Goal: Check status: Check status

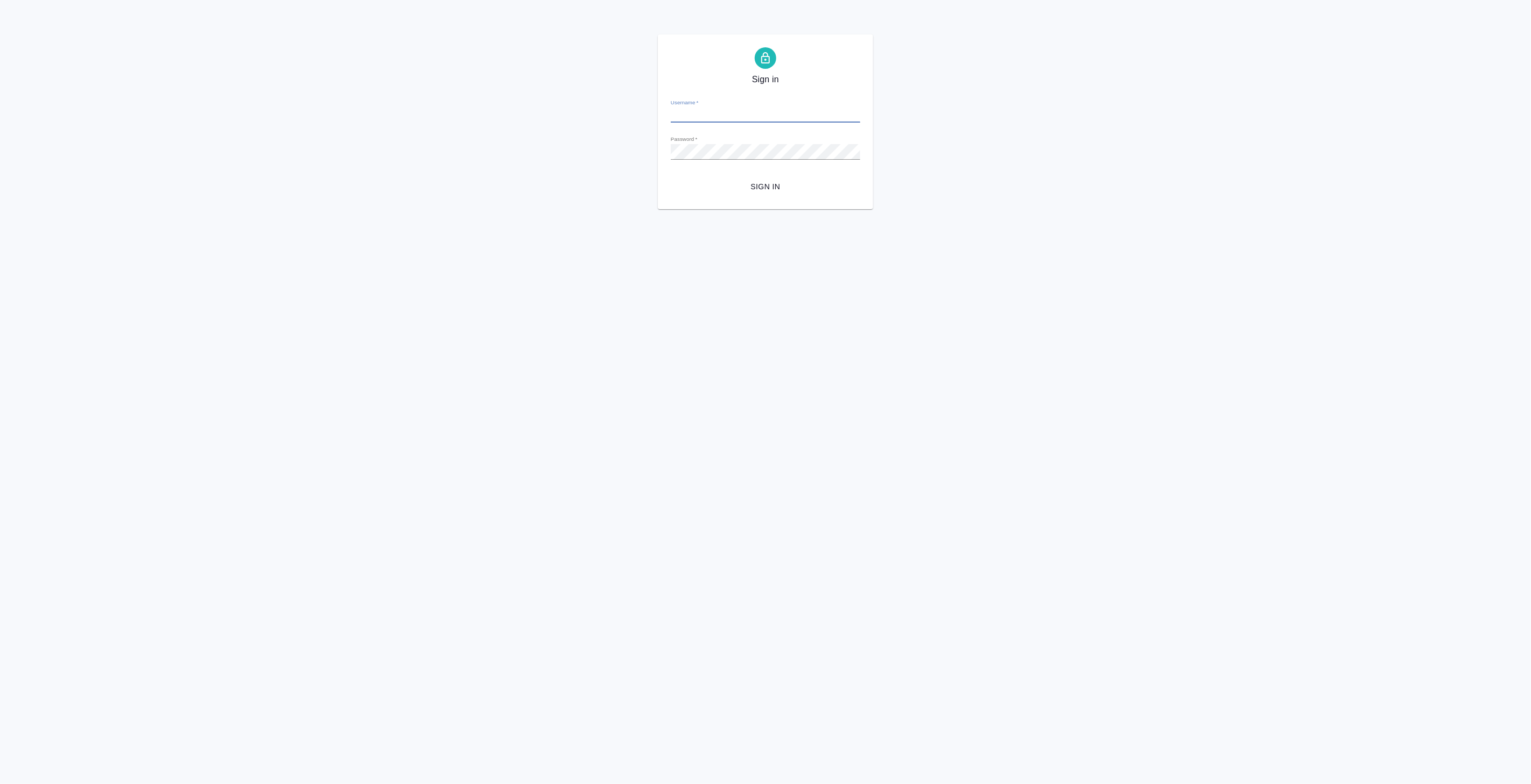
type input "v.koroleva@awatera.com"
click at [782, 188] on span "Sign in" at bounding box center [765, 187] width 172 height 13
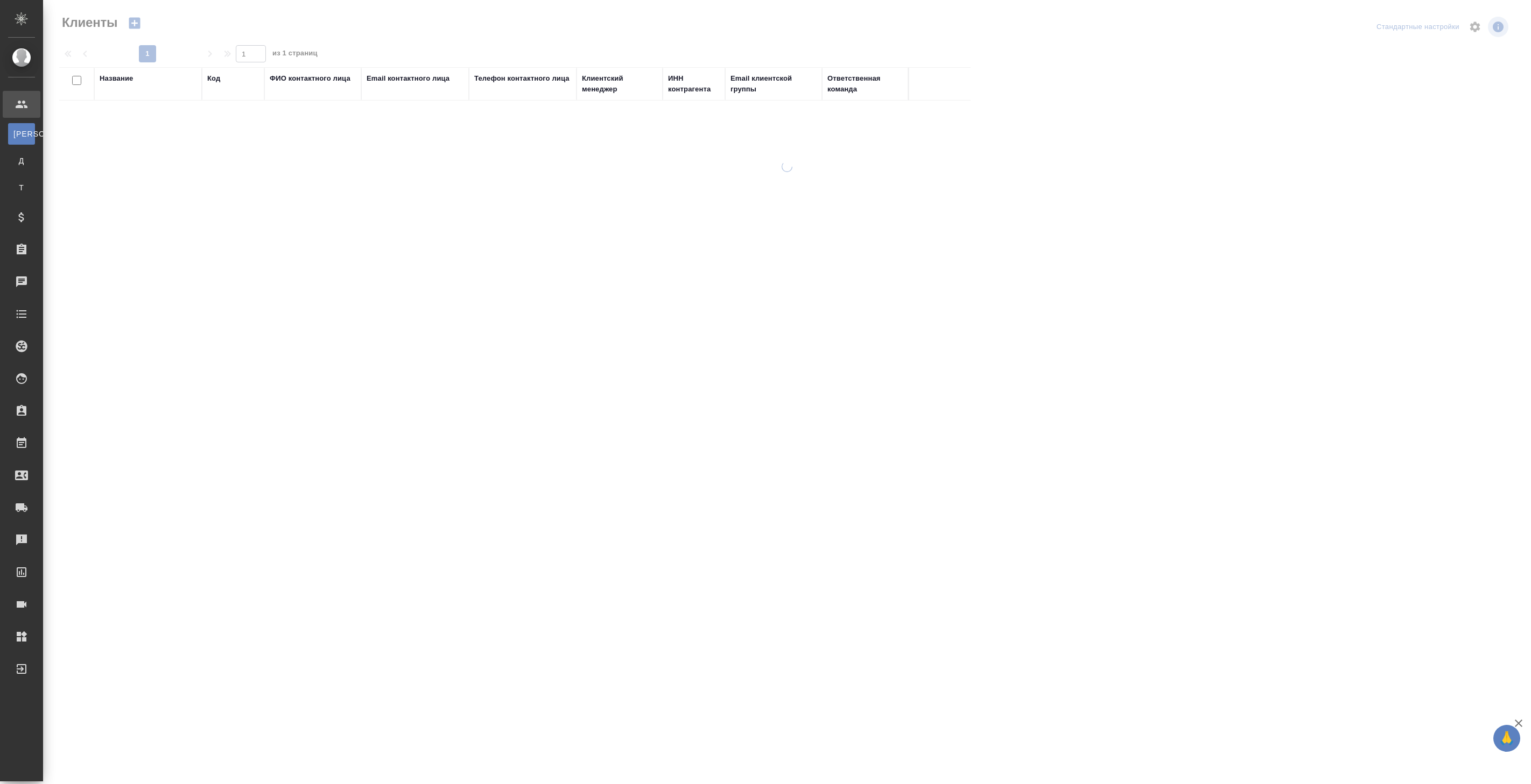
select select "RU"
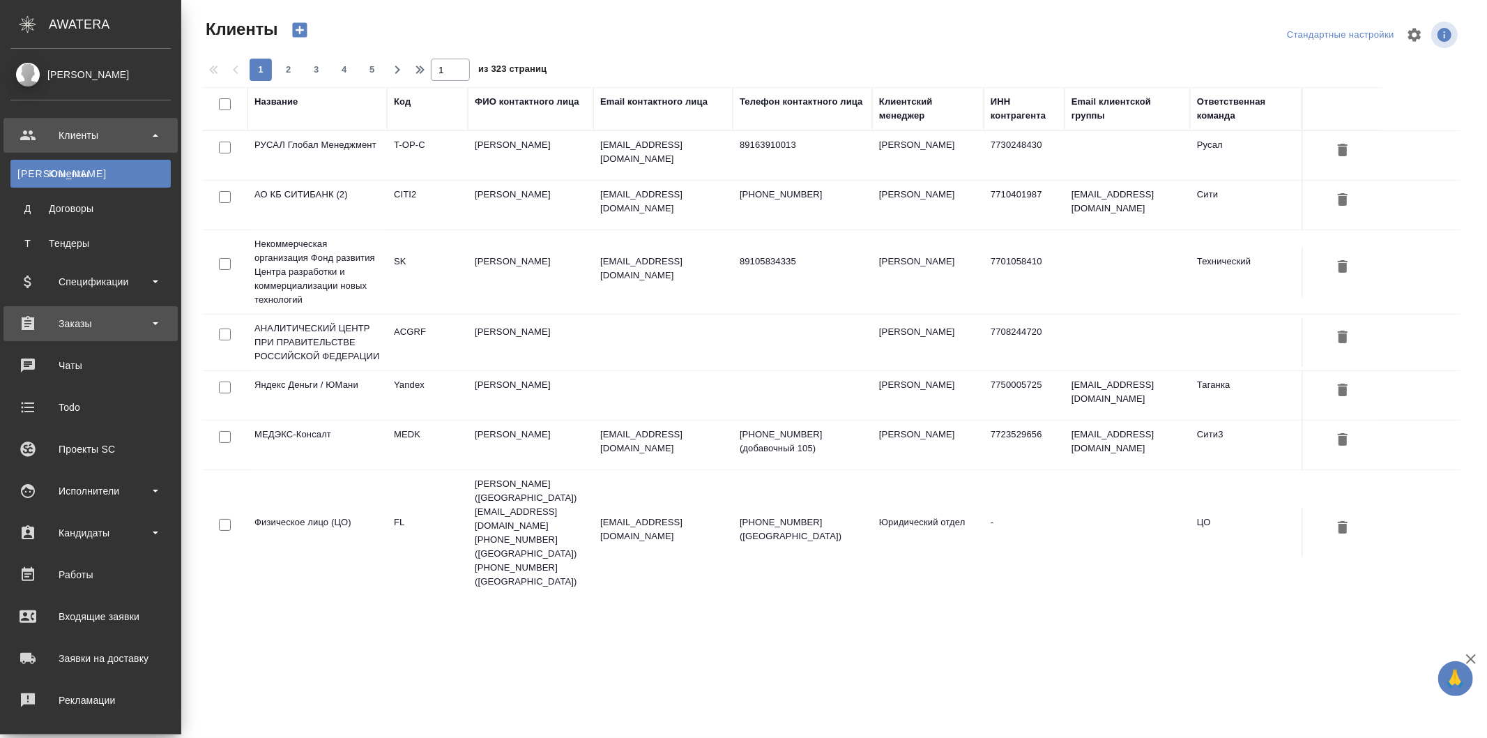
click at [59, 324] on div "Заказы" at bounding box center [90, 323] width 160 height 21
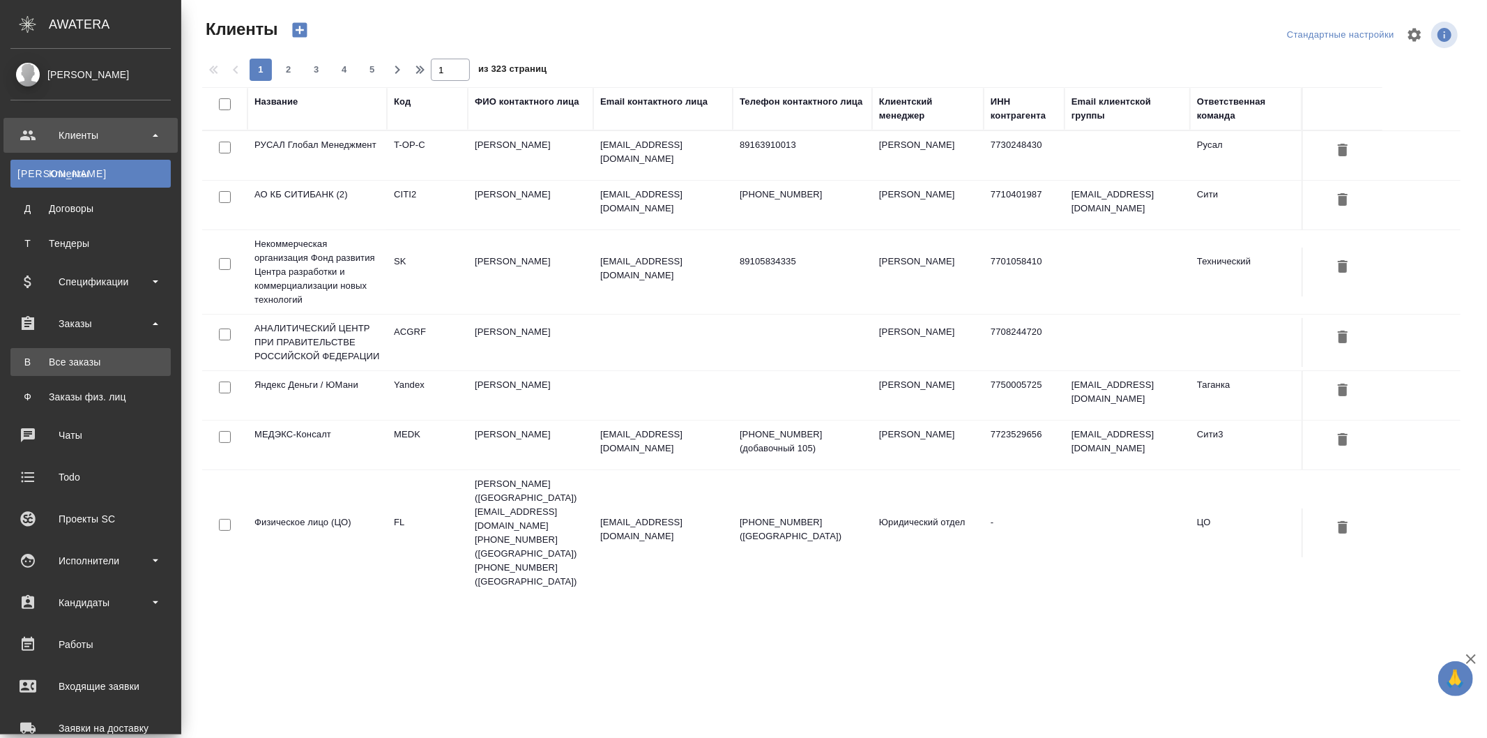
click at [74, 365] on div "Все заказы" at bounding box center [90, 362] width 146 height 14
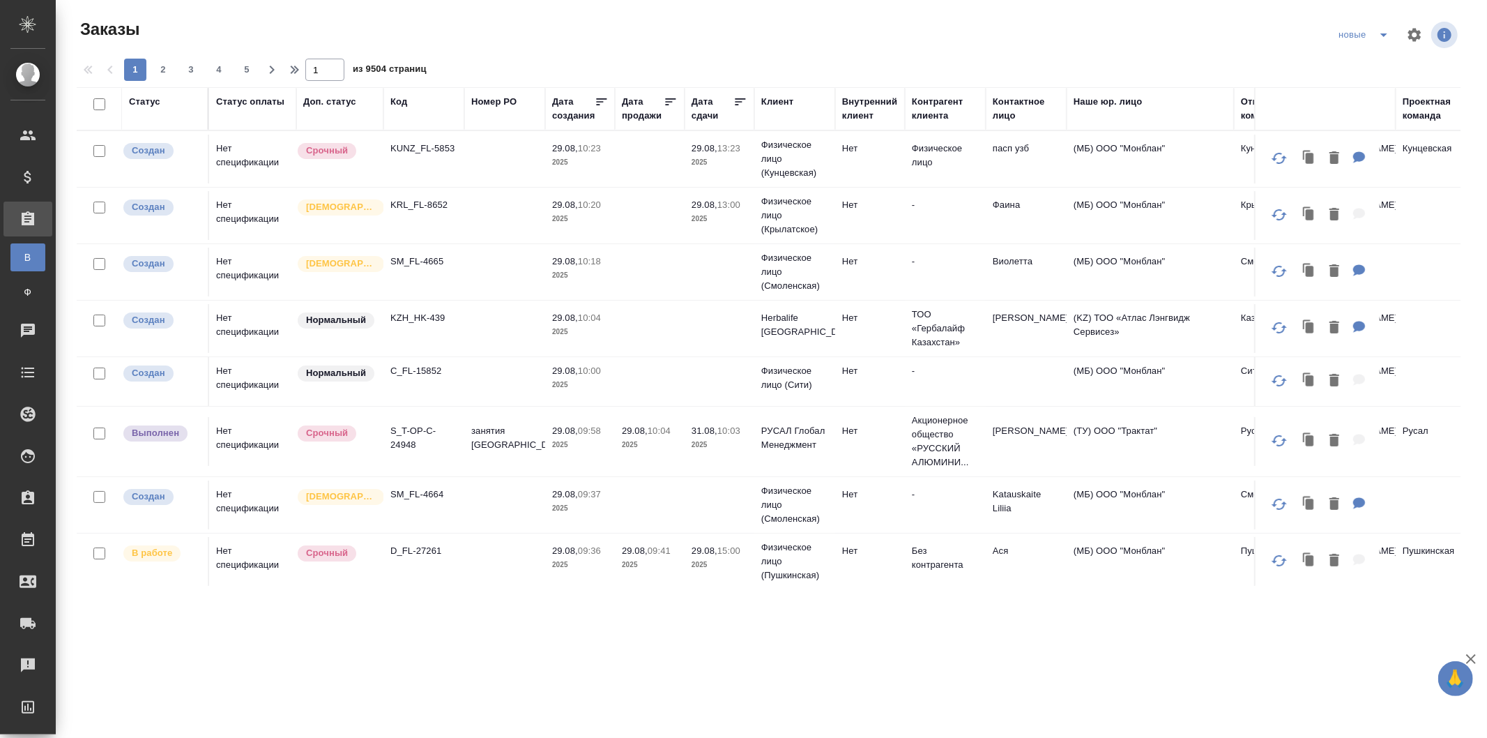
click at [505, 183] on td at bounding box center [504, 159] width 81 height 49
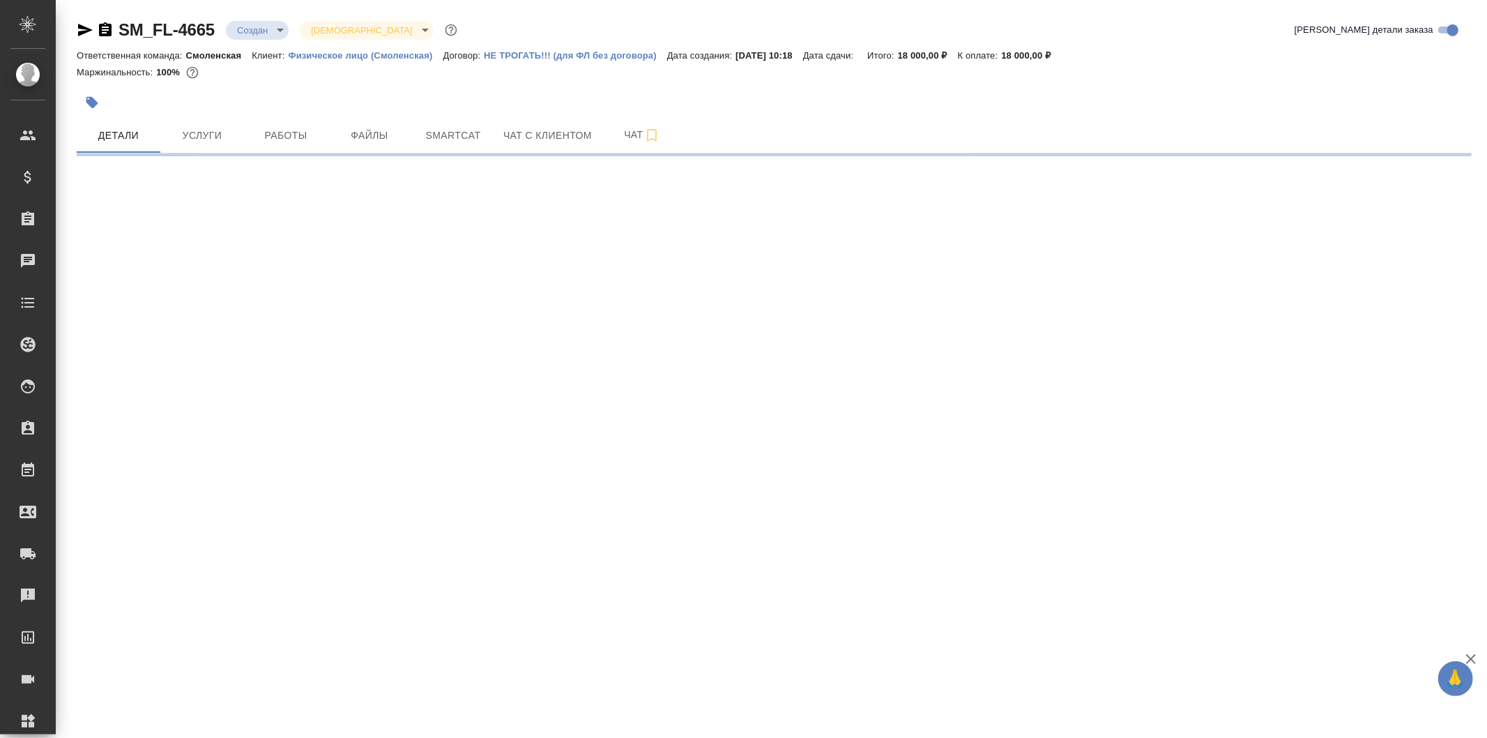
select select "RU"
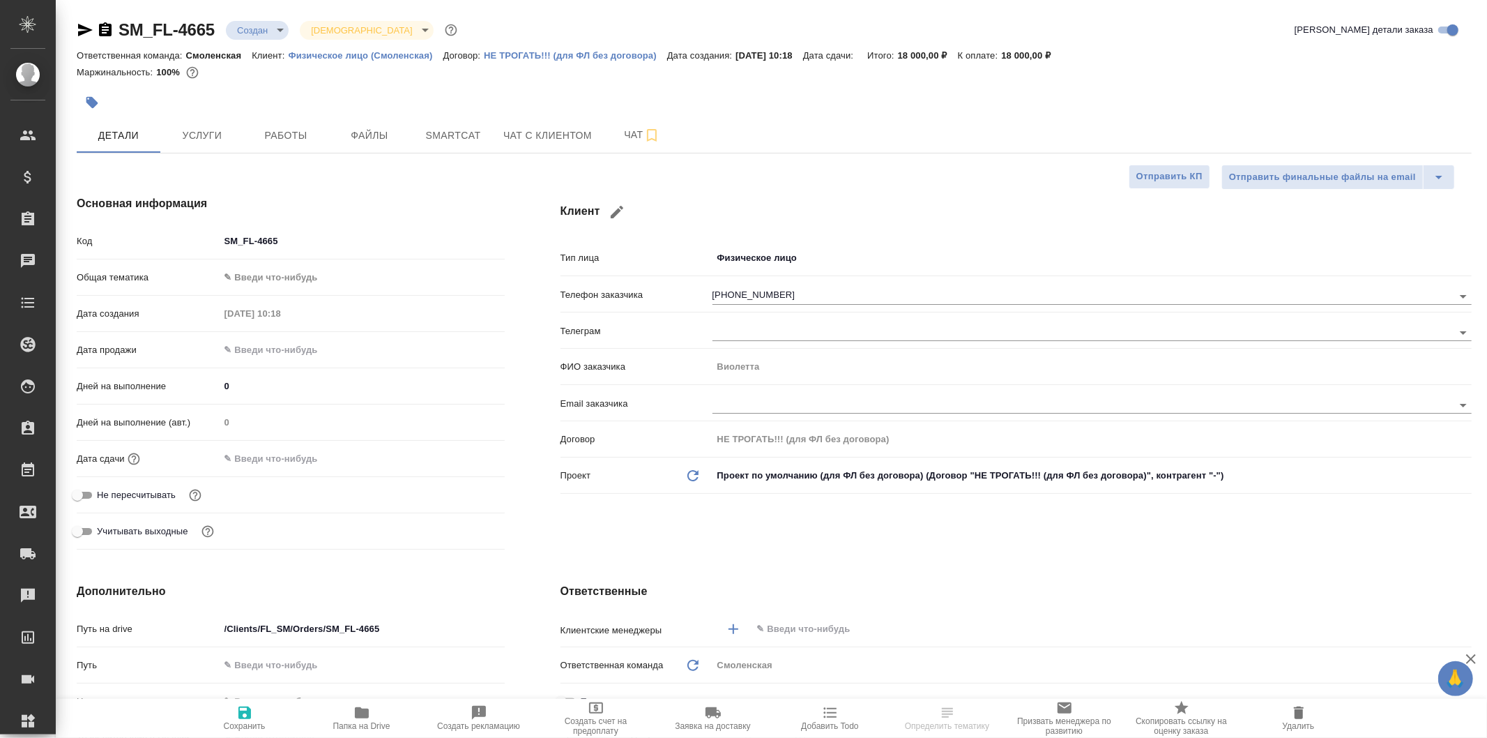
type textarea "x"
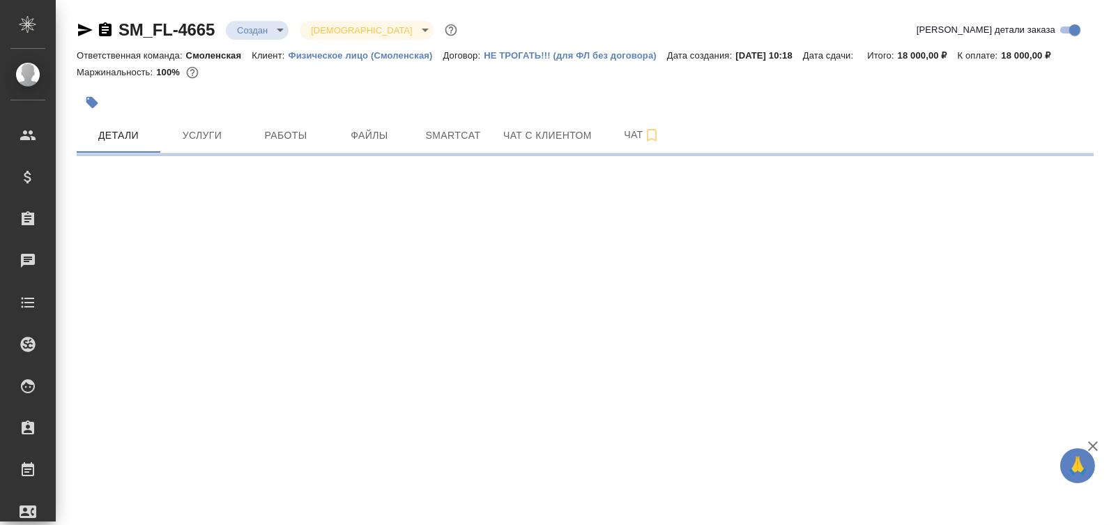
select select "RU"
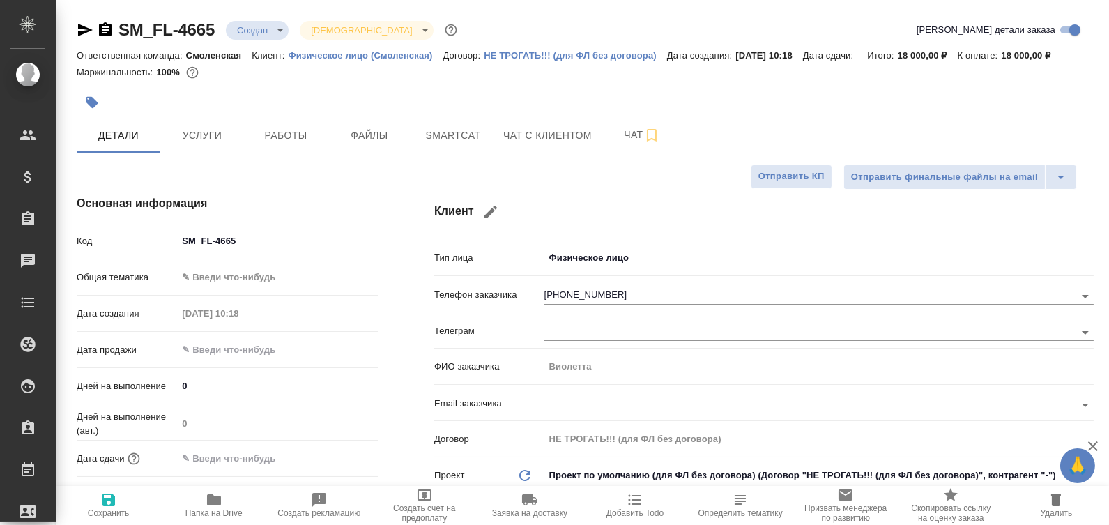
type textarea "x"
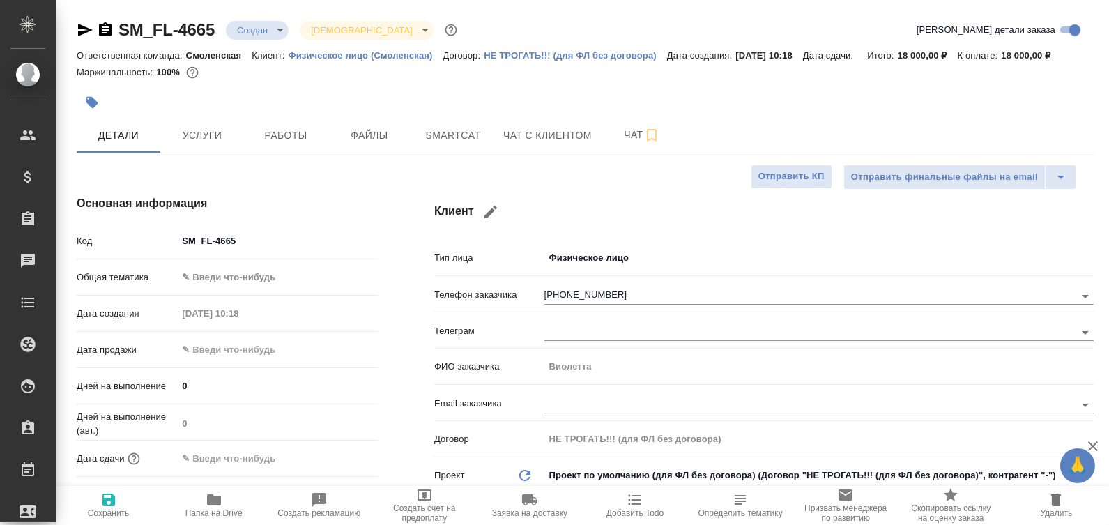
type textarea "x"
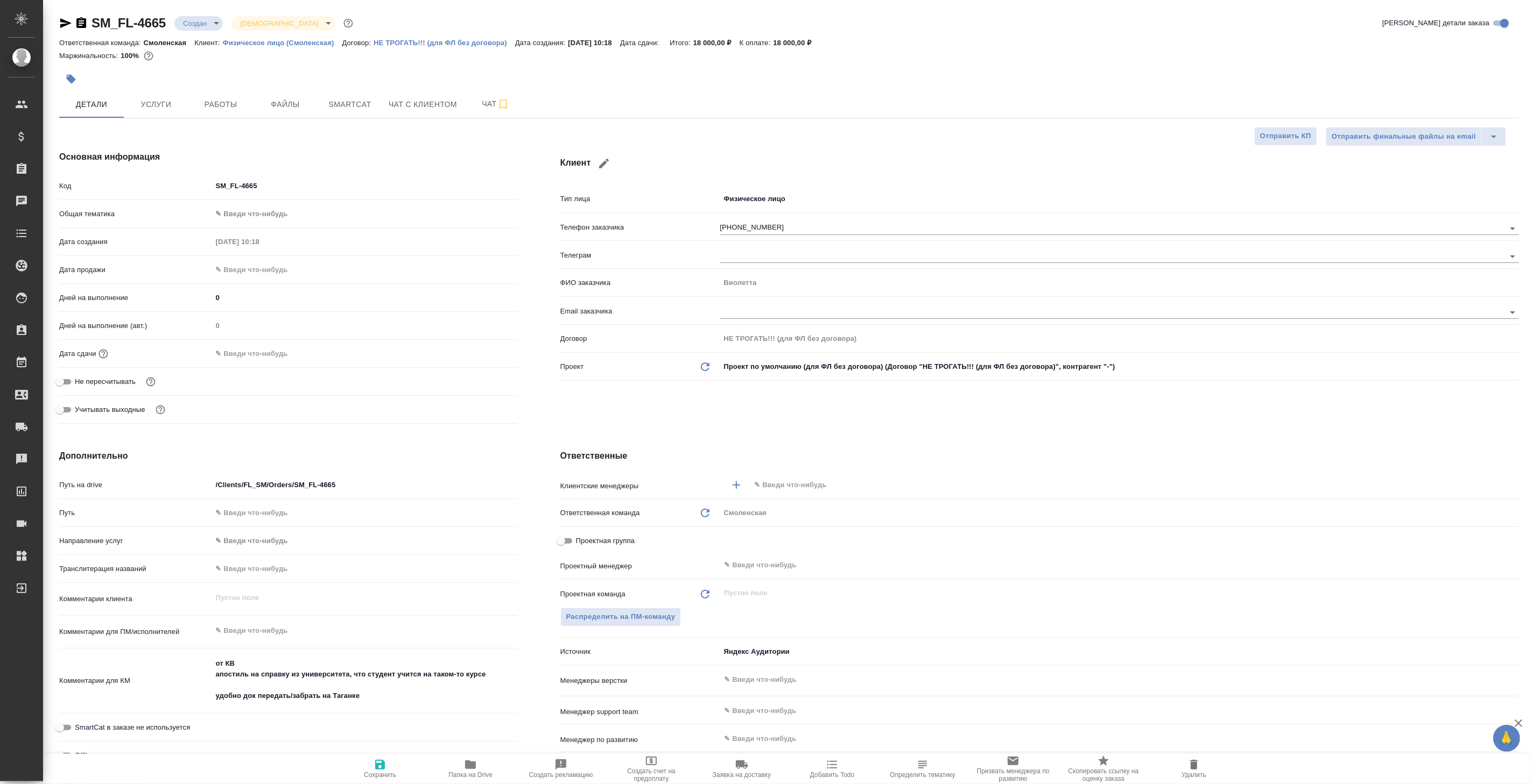
type textarea "x"
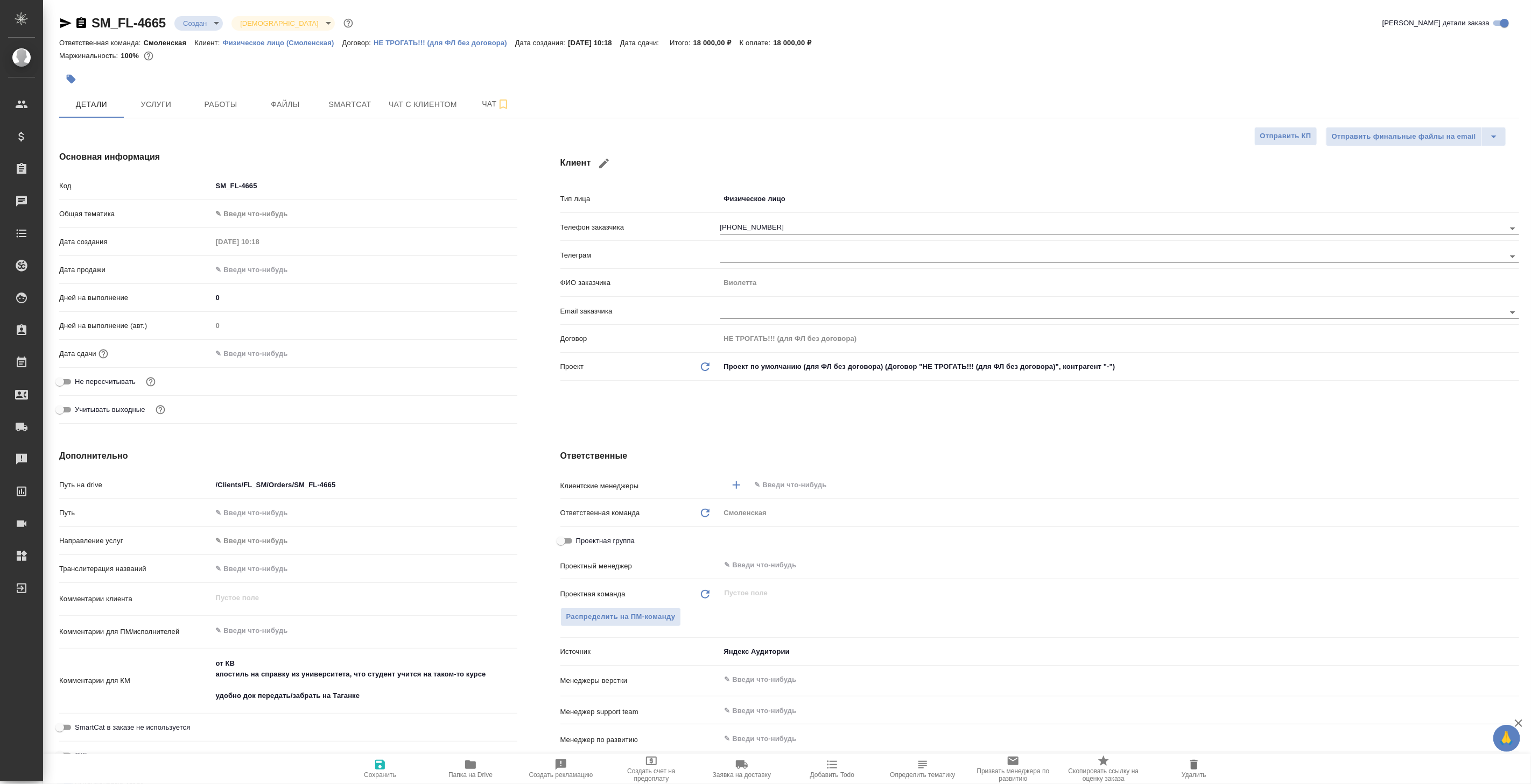
type textarea "x"
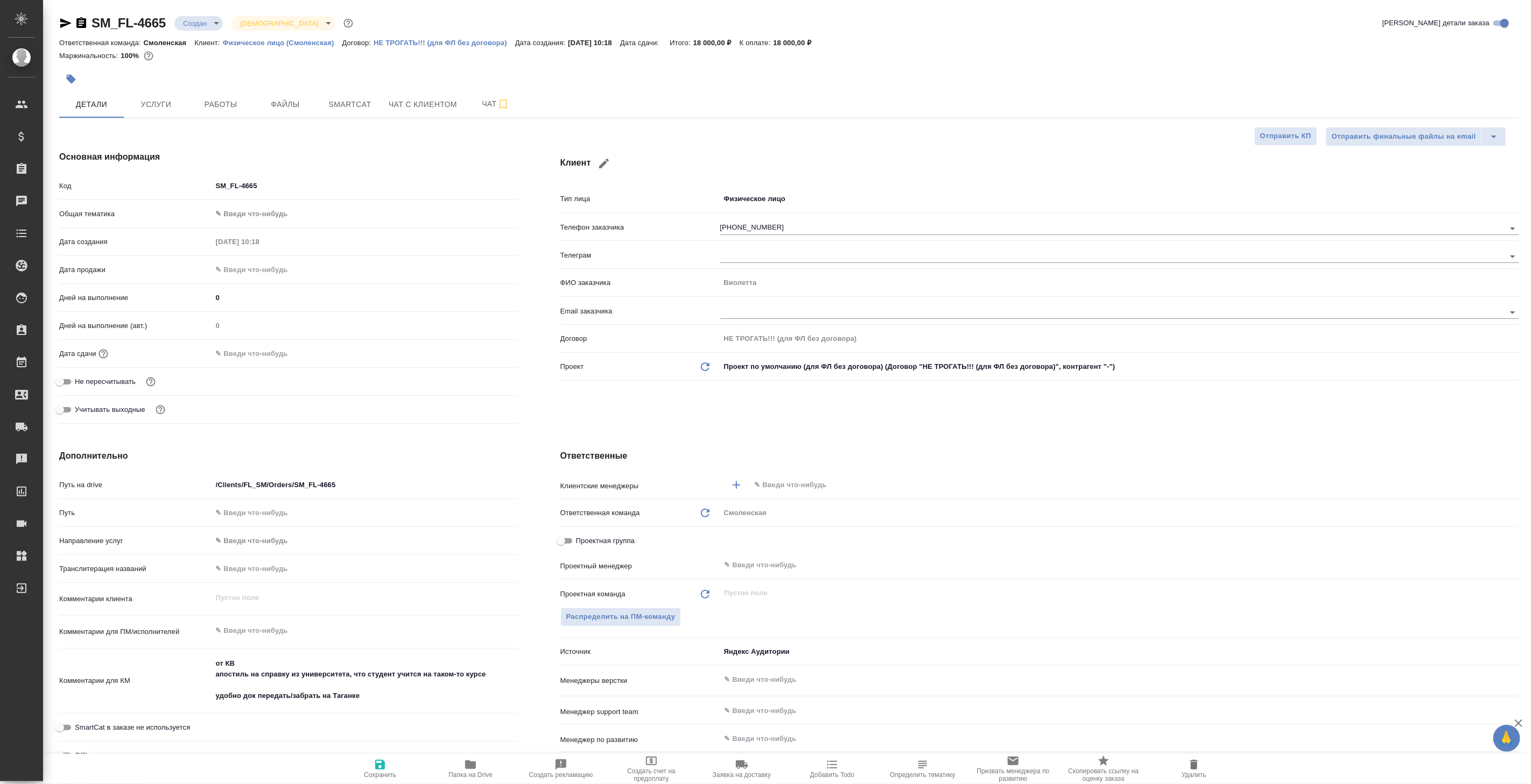
type textarea "x"
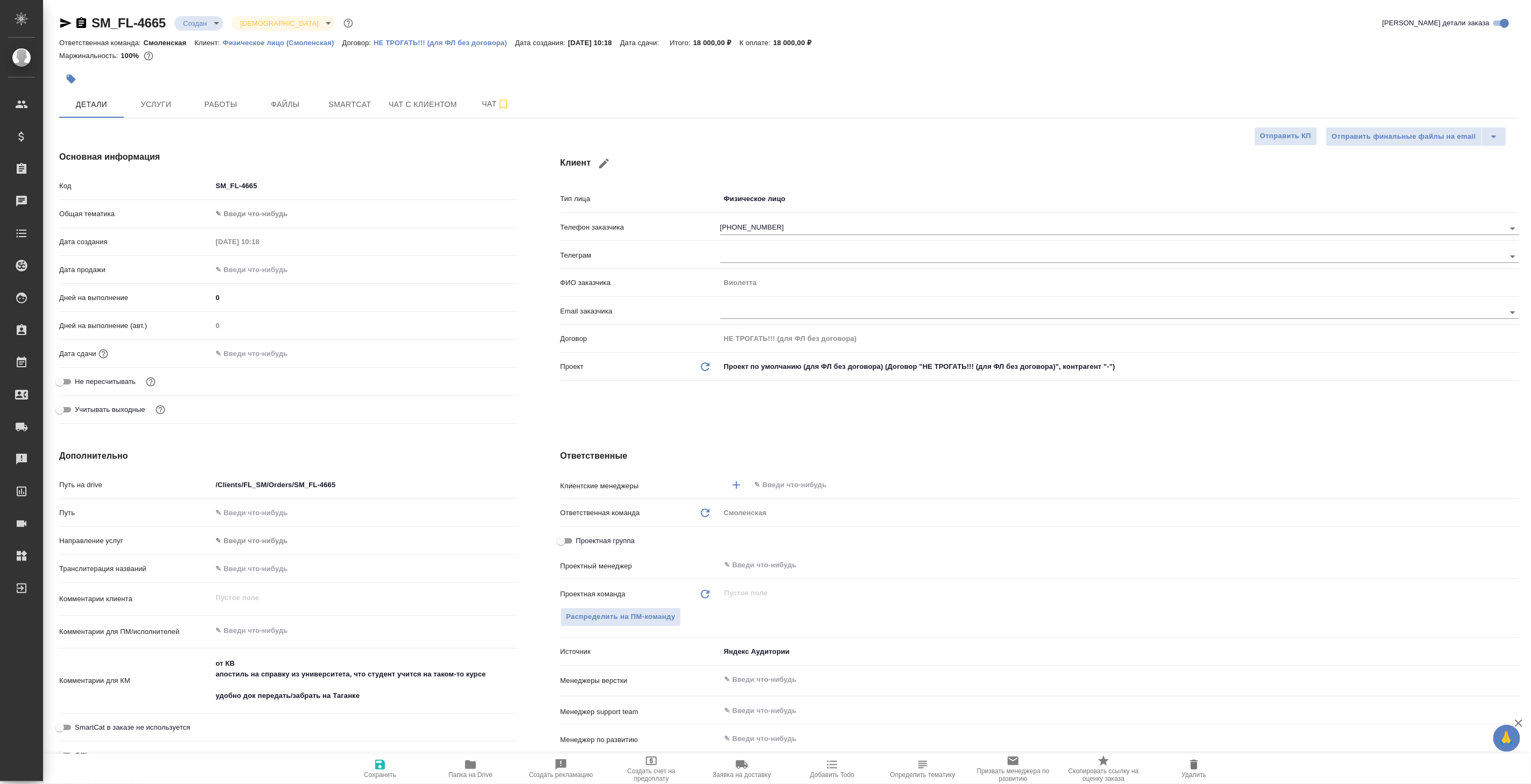
type textarea "x"
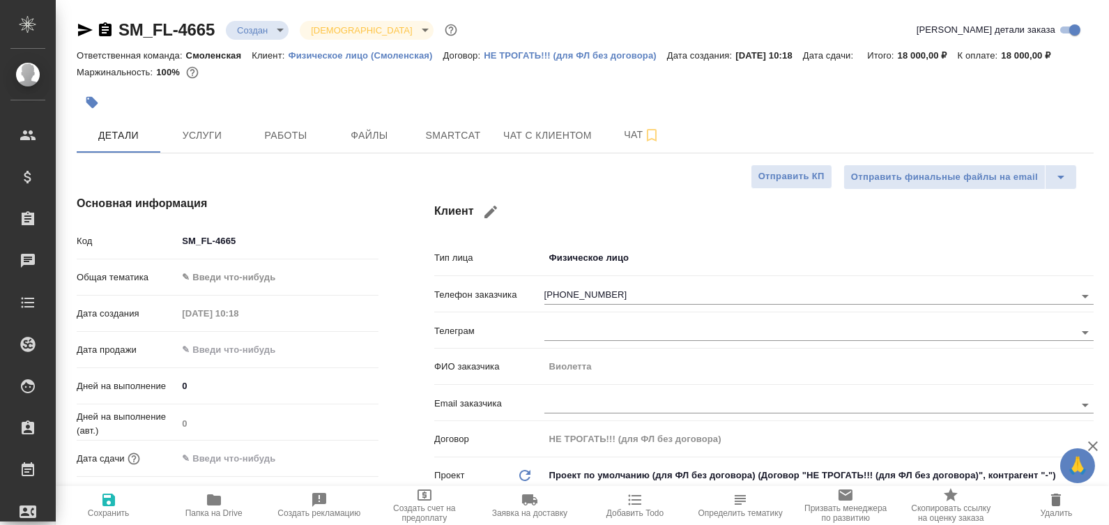
type textarea "x"
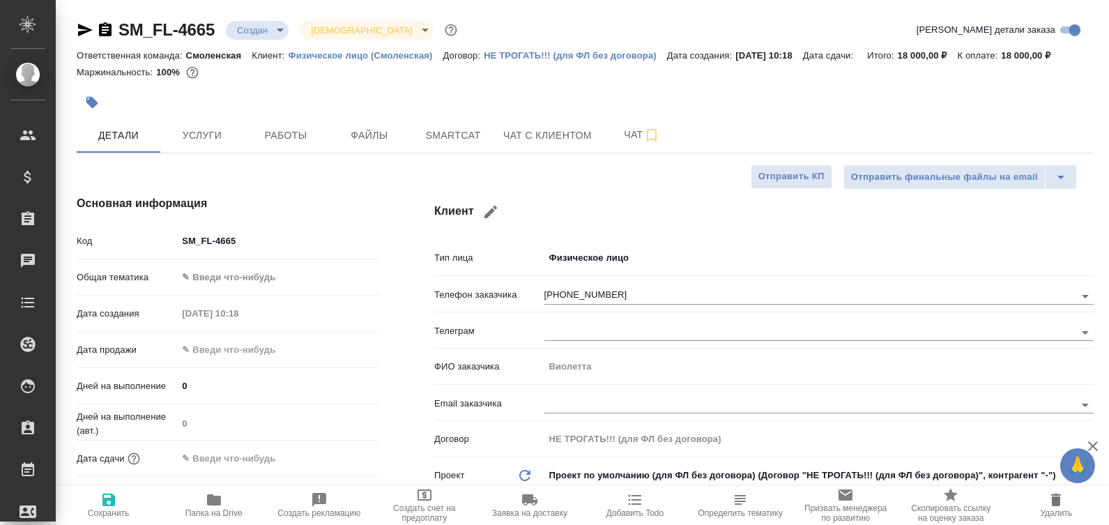
type textarea "x"
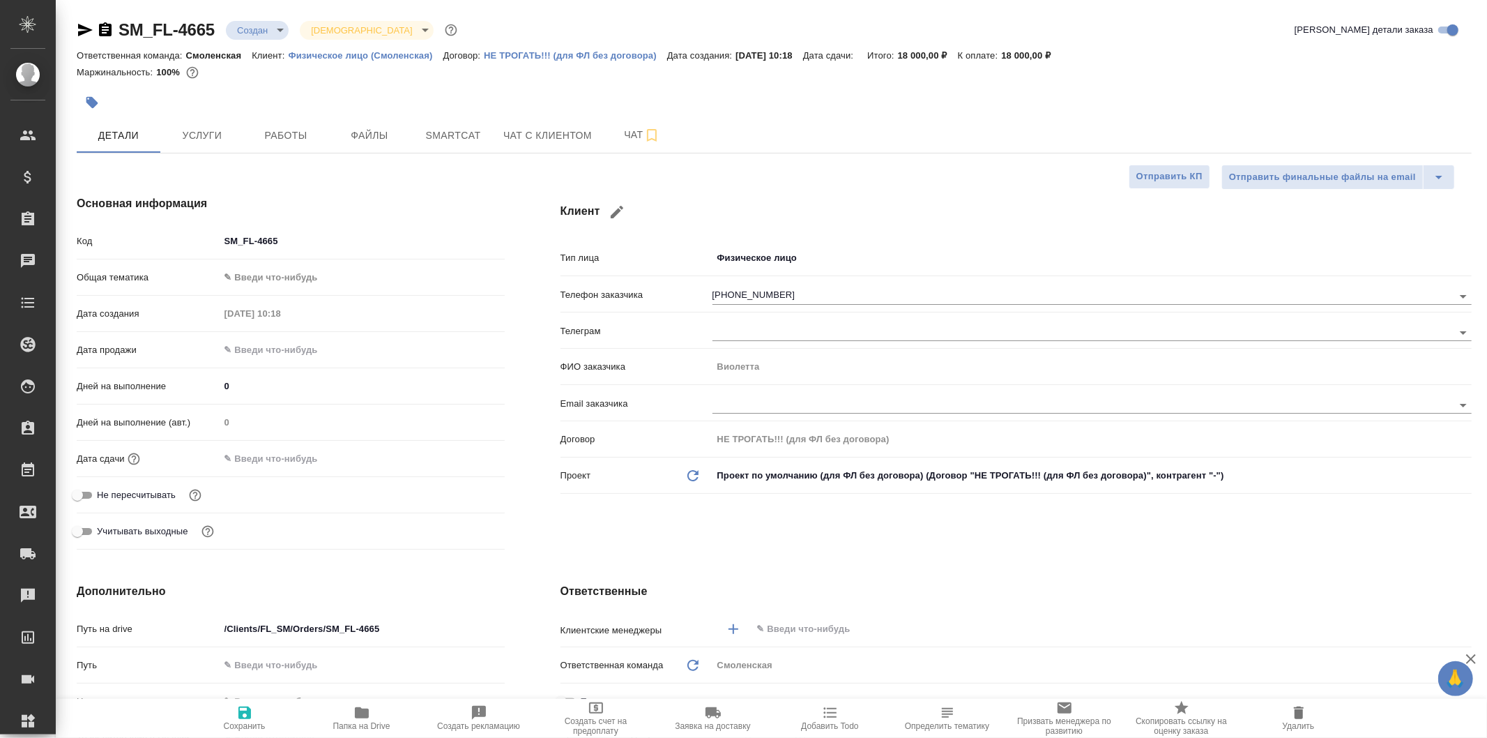
type textarea "x"
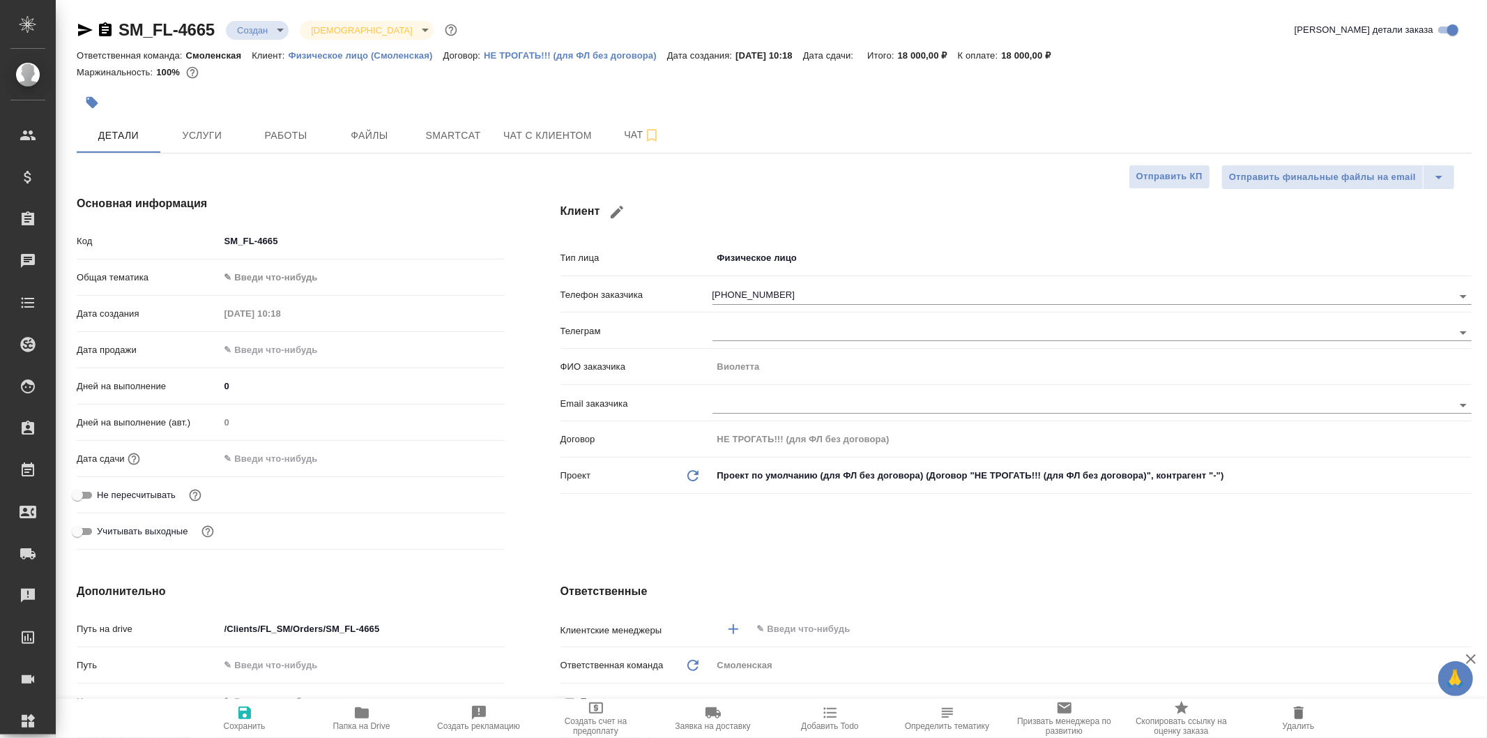
type textarea "x"
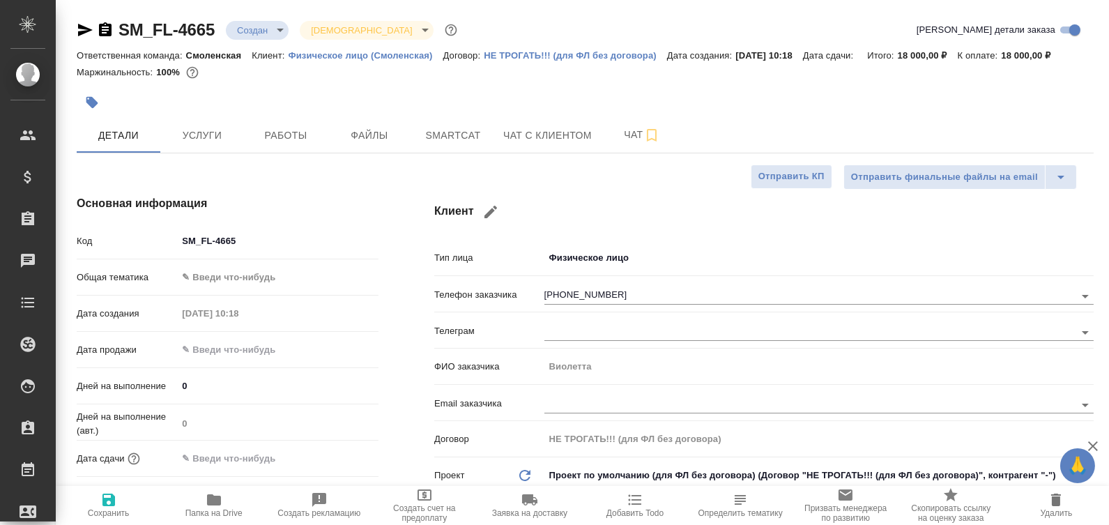
type textarea "x"
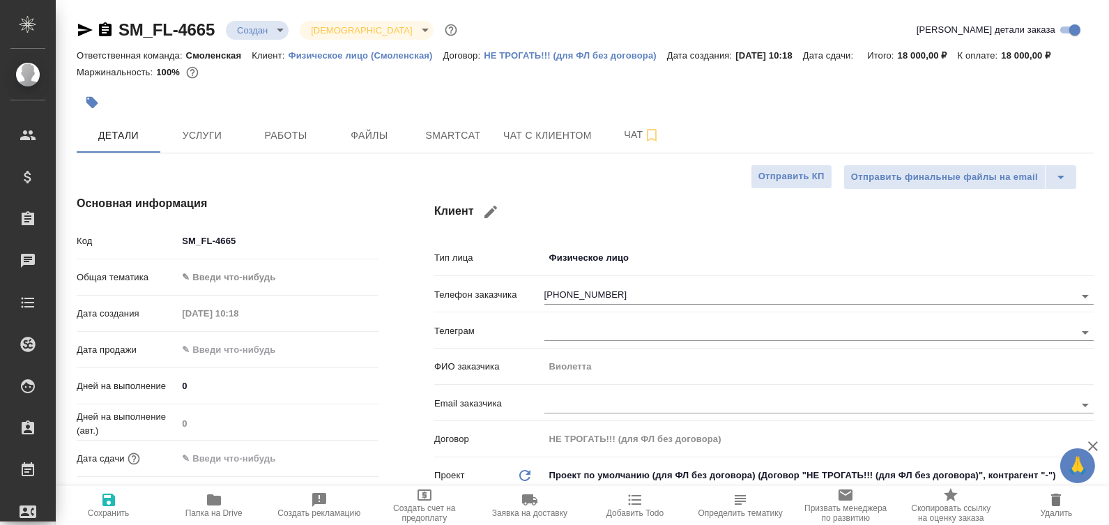
type textarea "x"
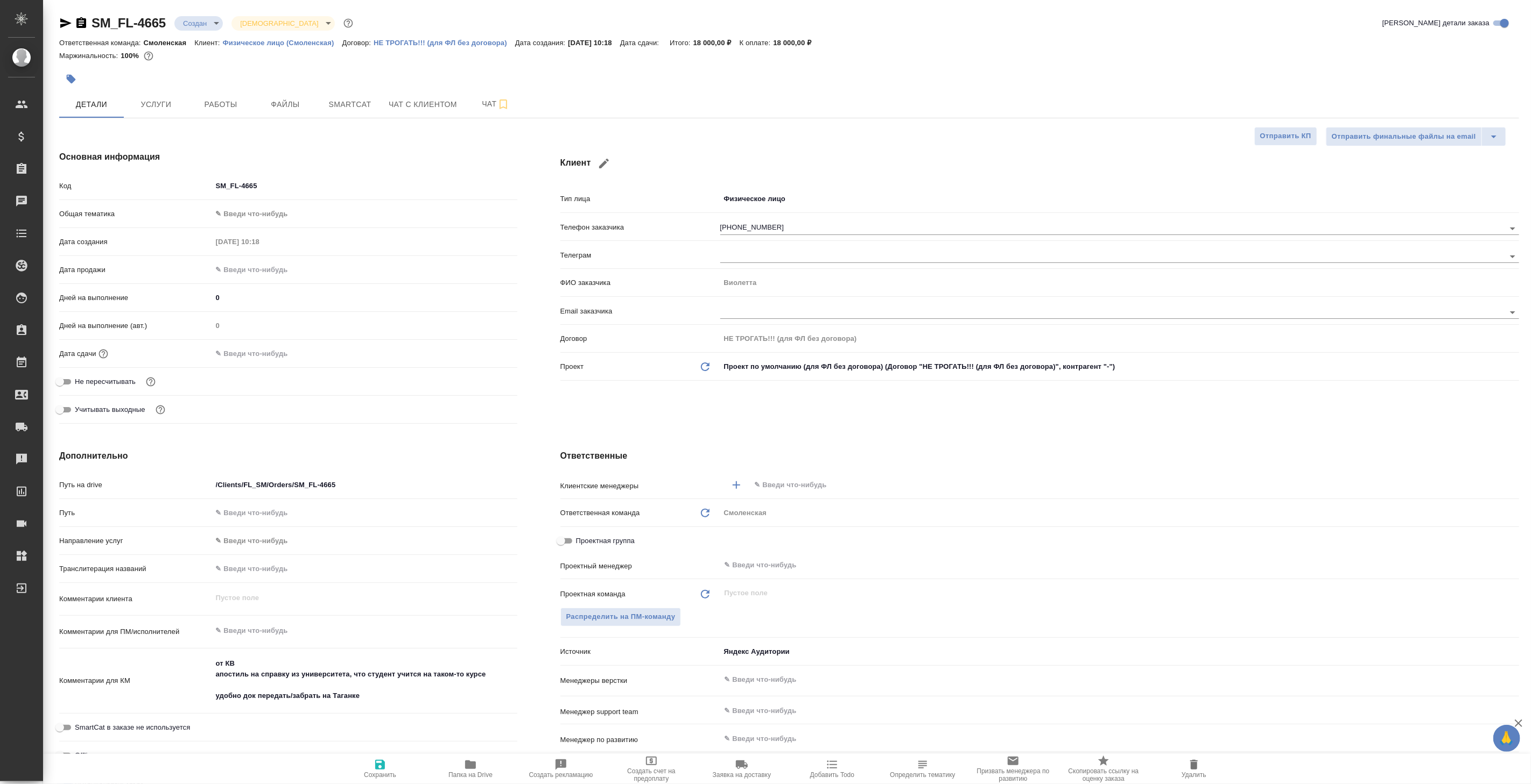
type textarea "x"
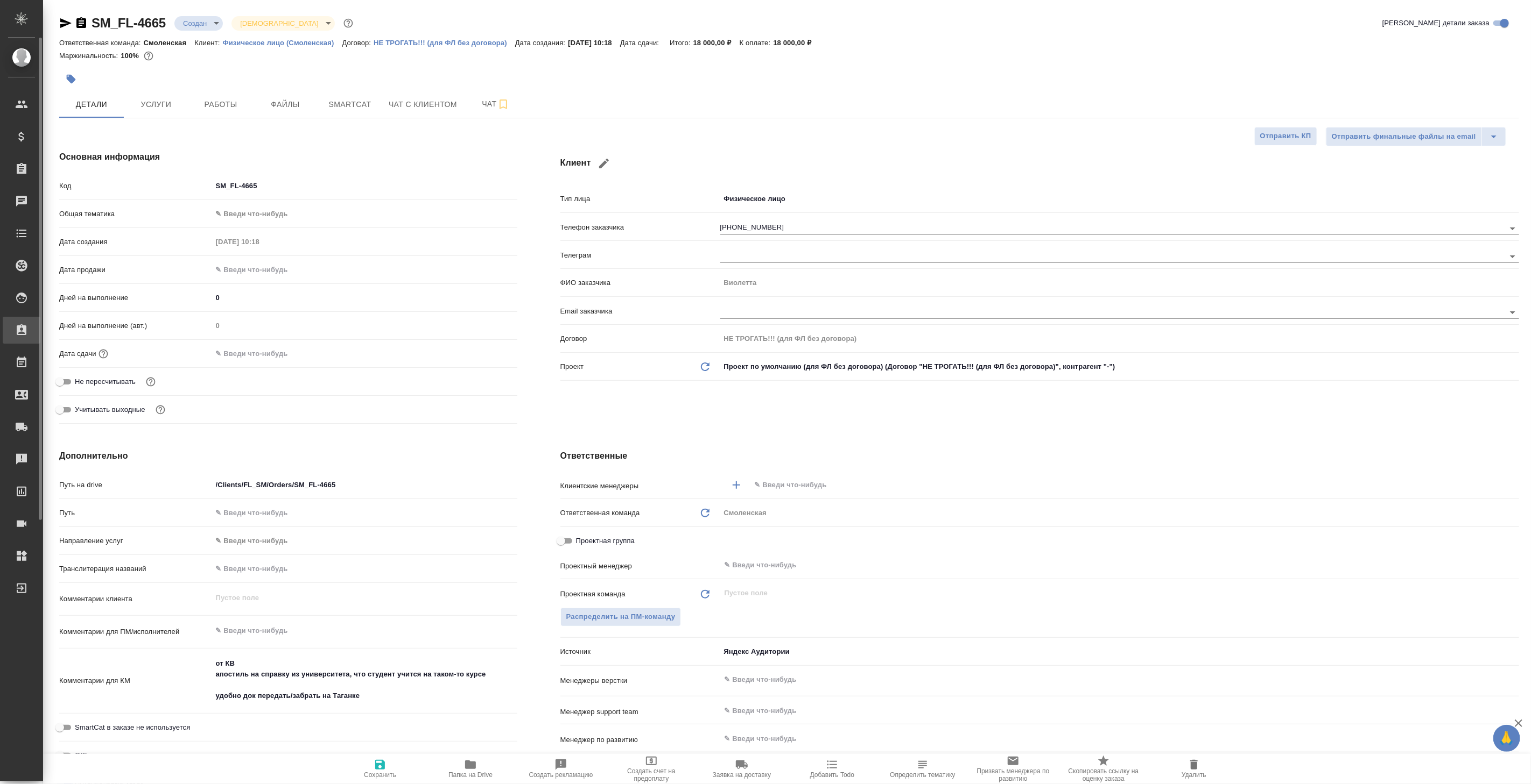
type textarea "x"
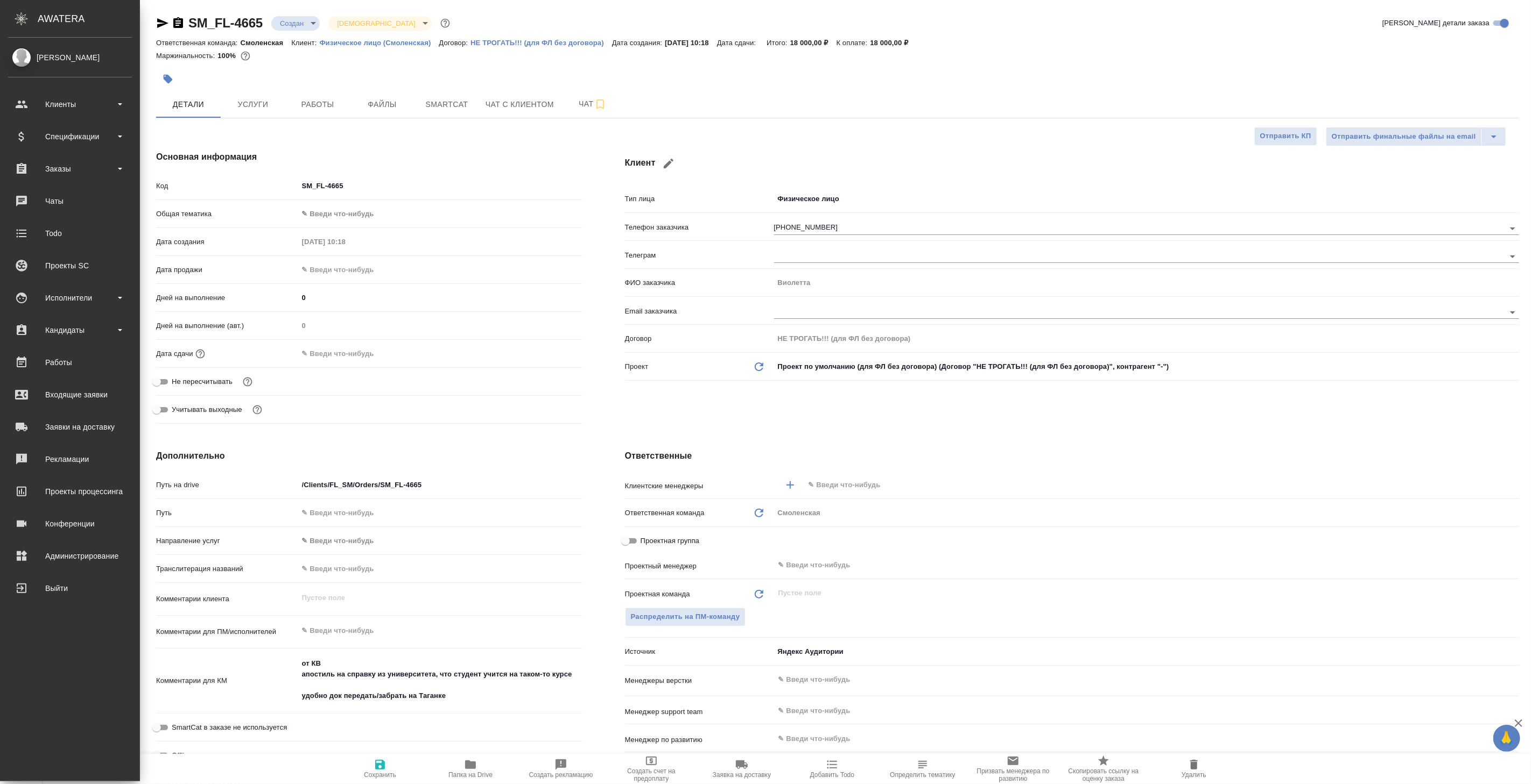
type textarea "x"
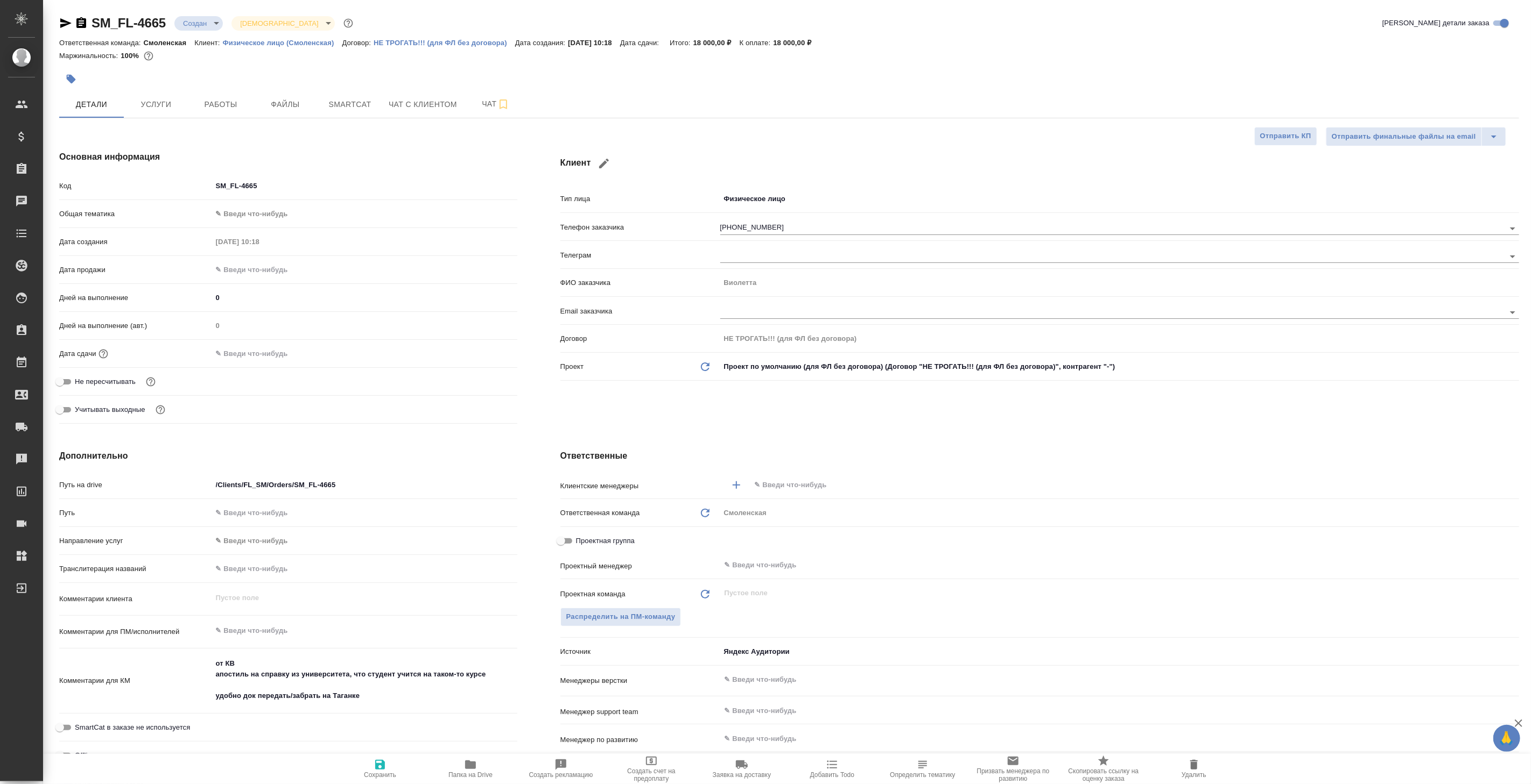
type textarea "x"
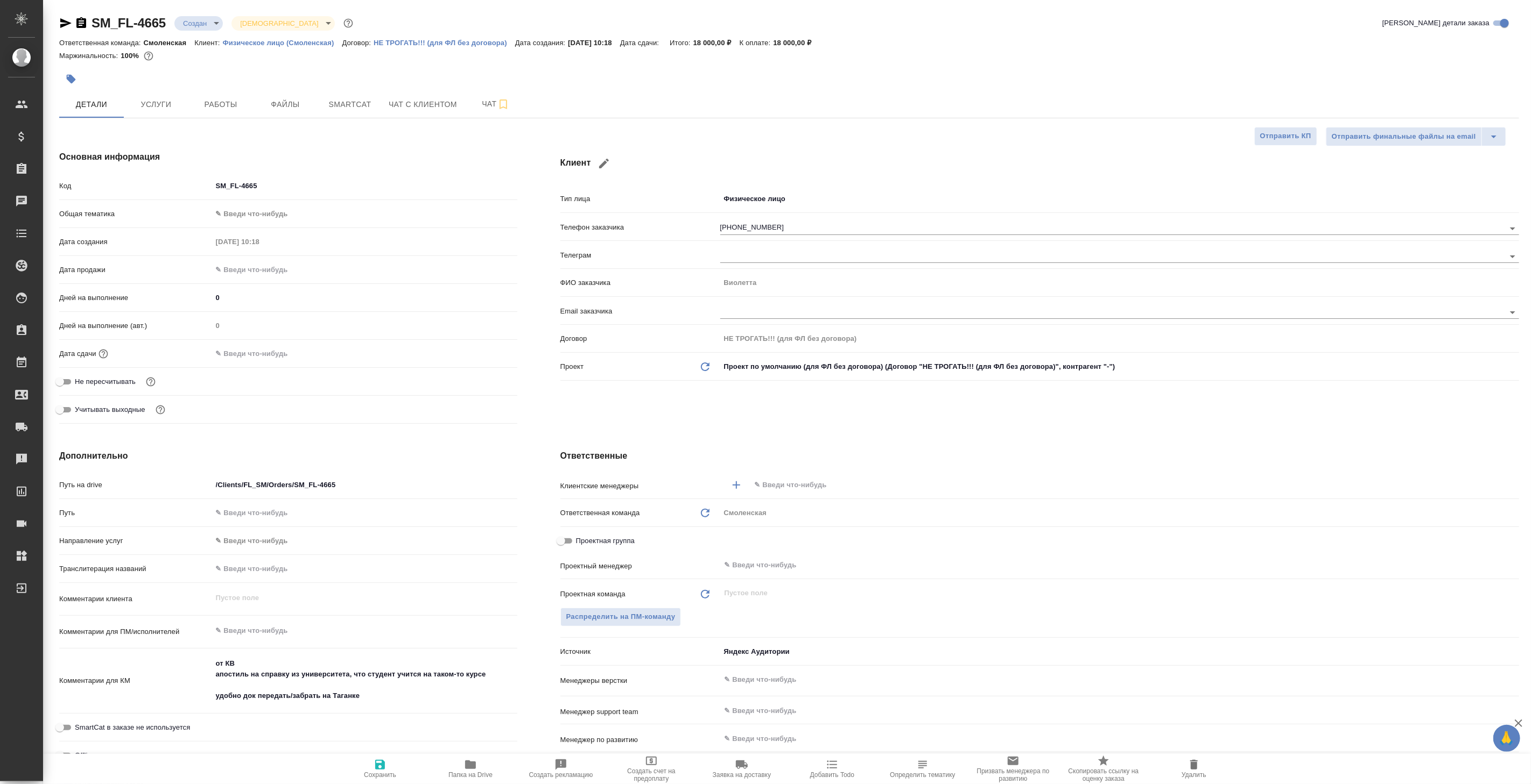
type textarea "x"
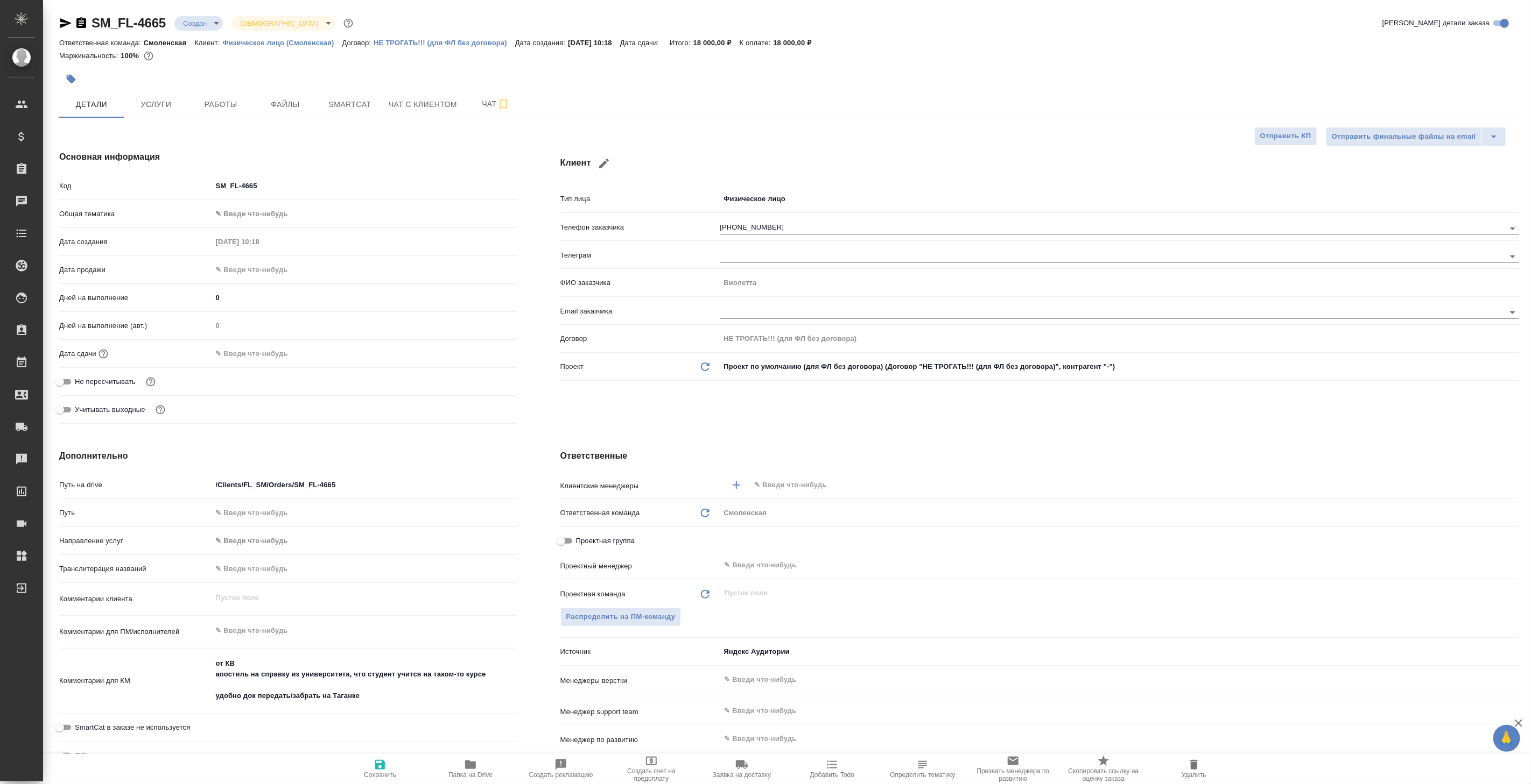
type textarea "x"
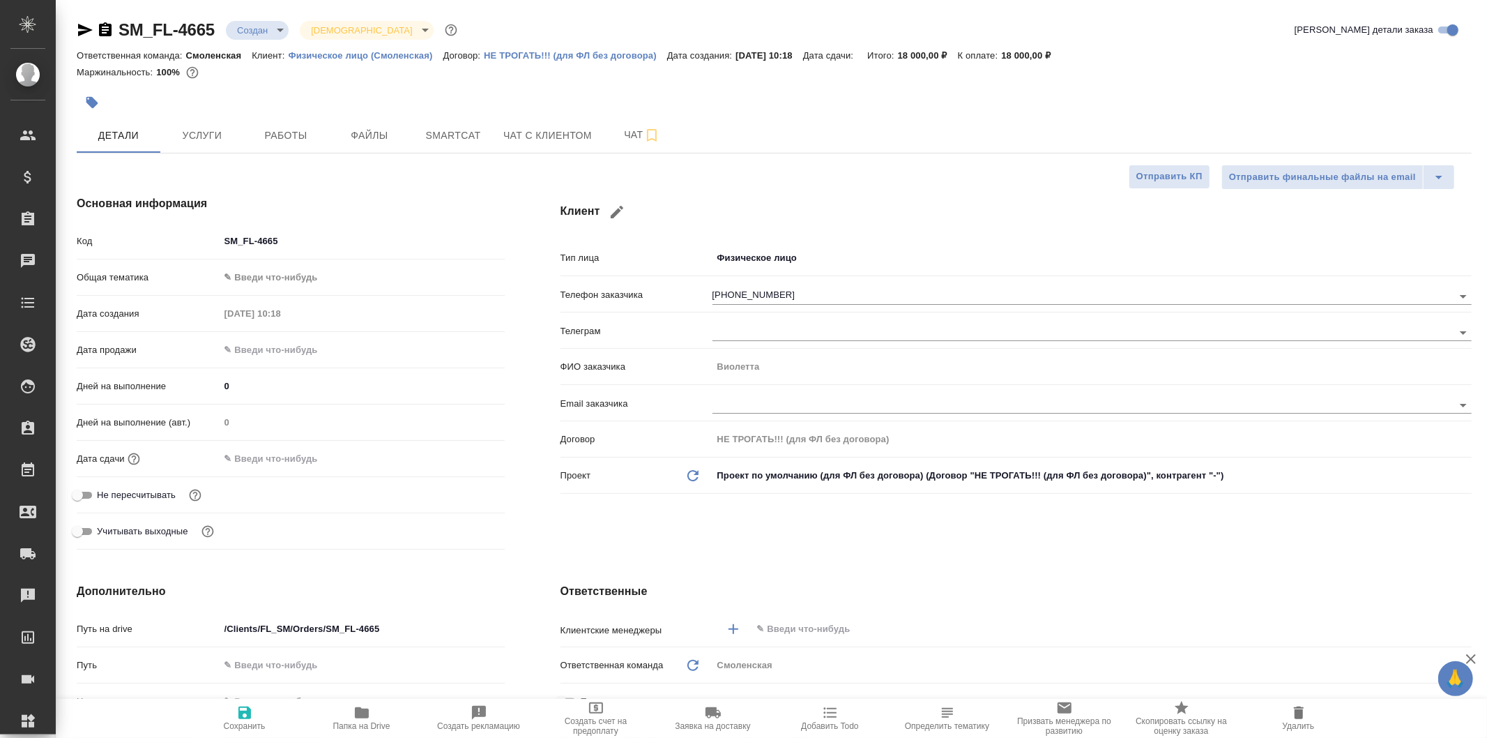
type textarea "x"
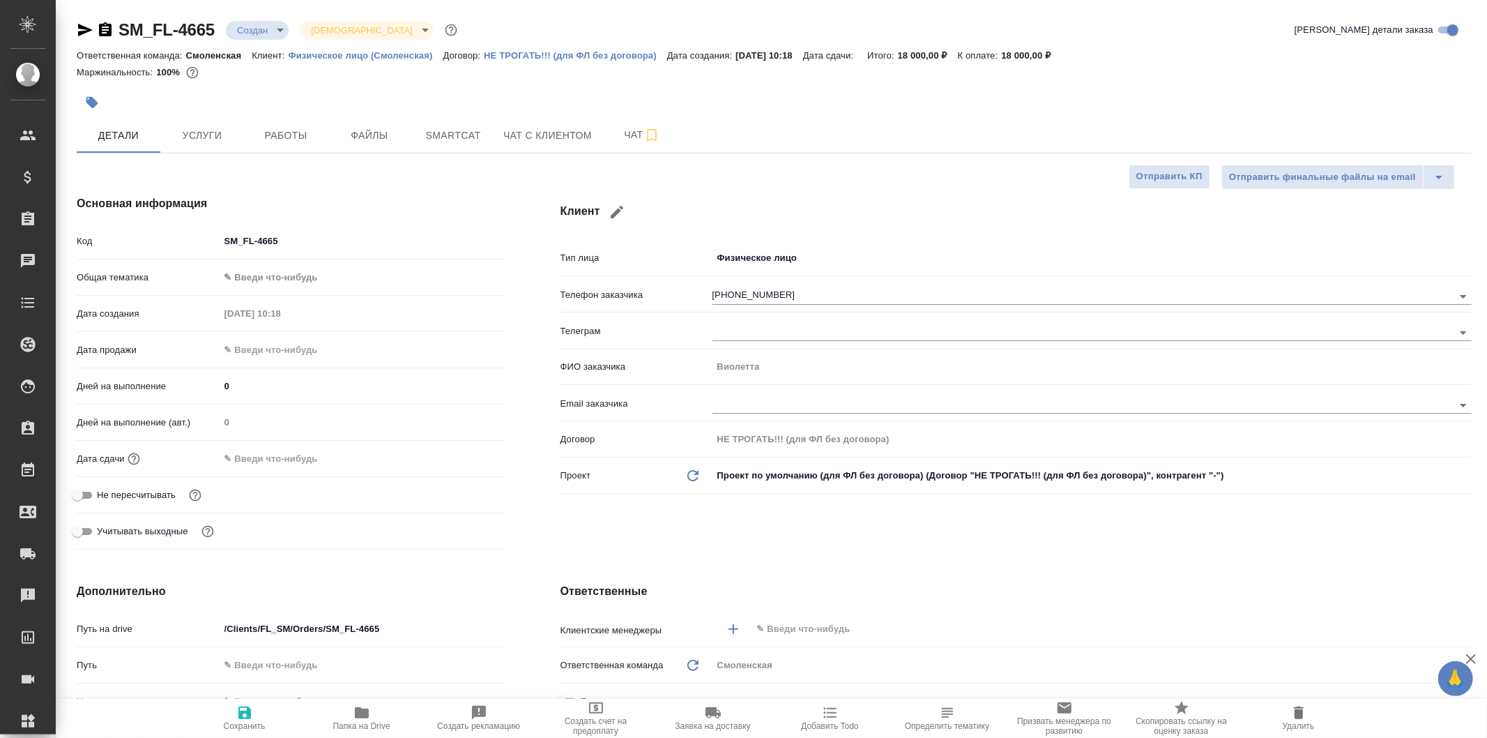
type textarea "x"
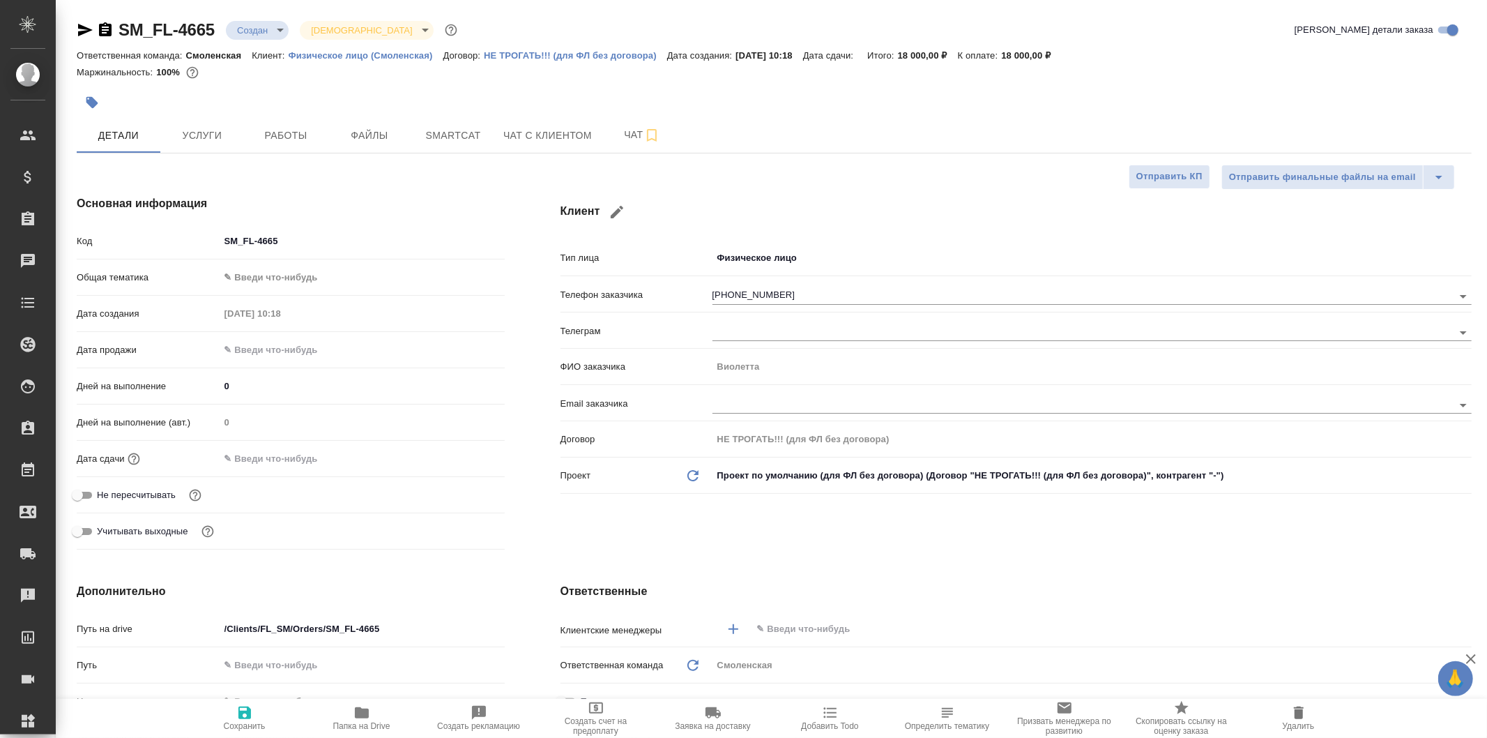
type textarea "x"
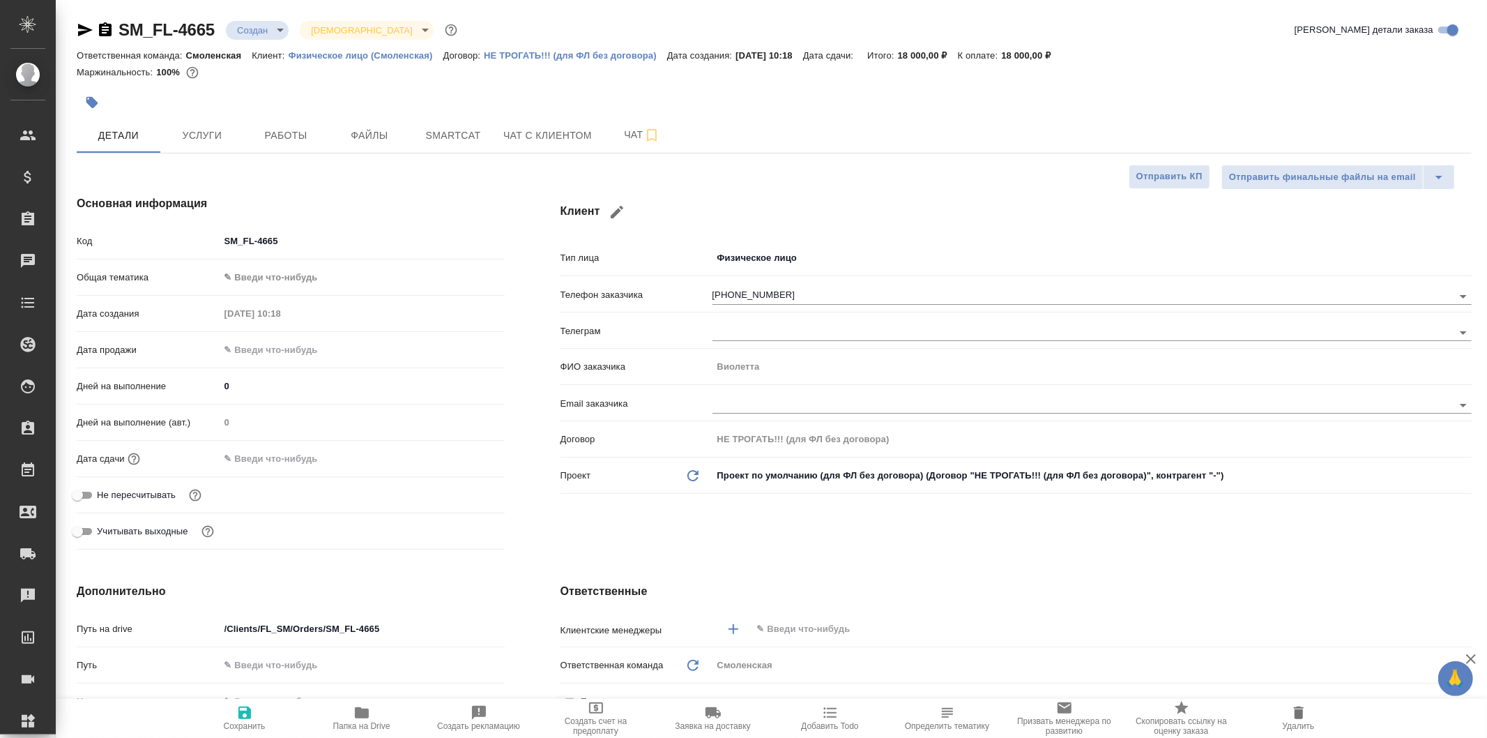
type textarea "x"
